Goal: Entertainment & Leisure: Consume media (video, audio)

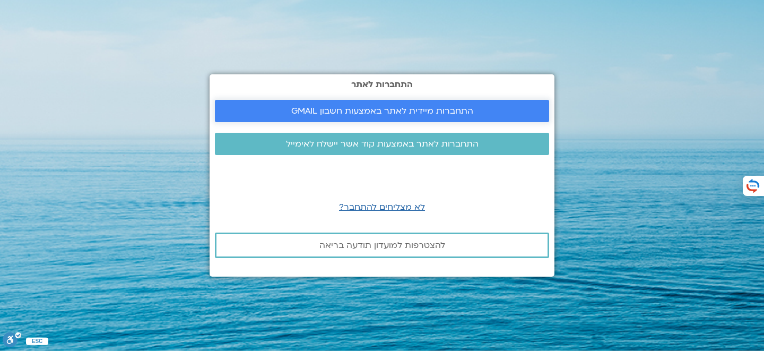
click at [505, 107] on span "התחברות מיידית לאתר באמצעות חשבון GMAIL" at bounding box center [382, 111] width 309 height 10
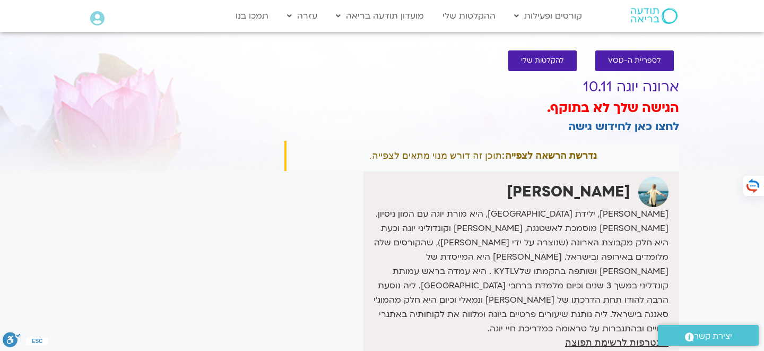
scroll to position [13, 0]
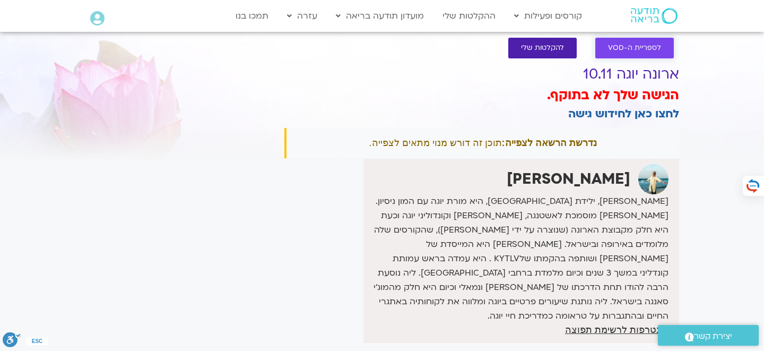
click at [633, 51] on span "לספריית ה-VOD" at bounding box center [634, 48] width 53 height 8
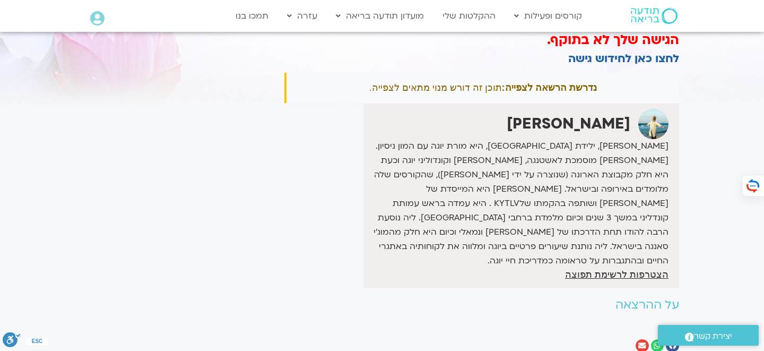
scroll to position [0, 0]
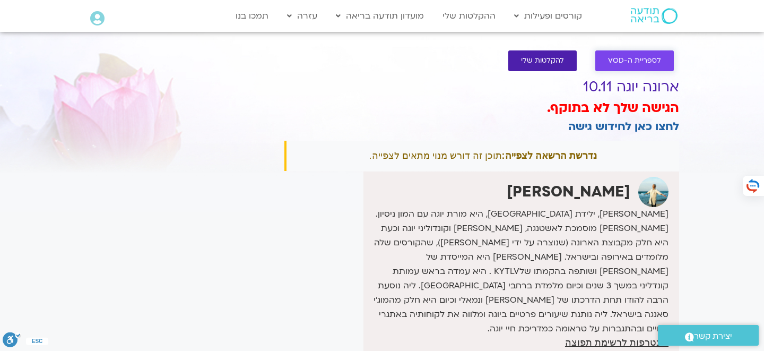
click at [624, 54] on link "לספריית ה-VOD" at bounding box center [635, 60] width 79 height 21
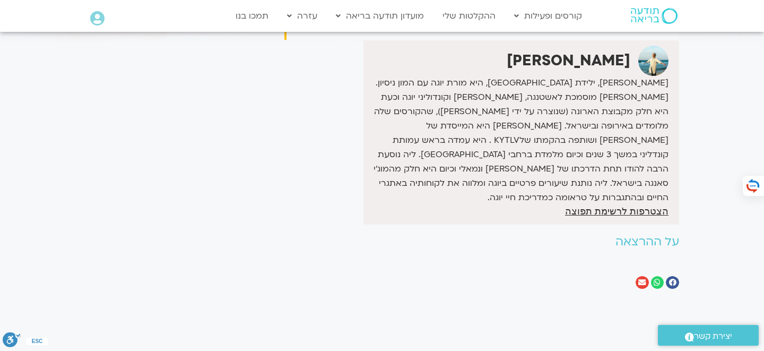
scroll to position [150, 0]
